Goal: Find specific page/section: Find specific page/section

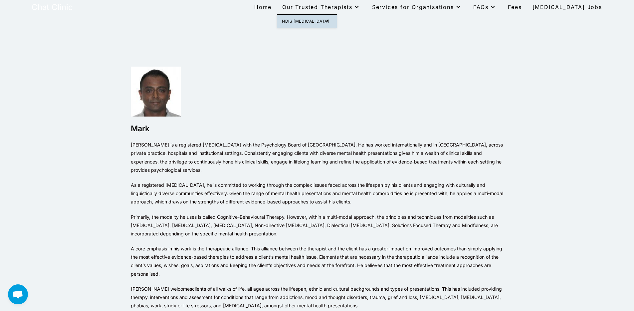
click at [330, 8] on span "Our Trusted Therapists" at bounding box center [321, 7] width 79 height 7
